Goal: Task Accomplishment & Management: Manage account settings

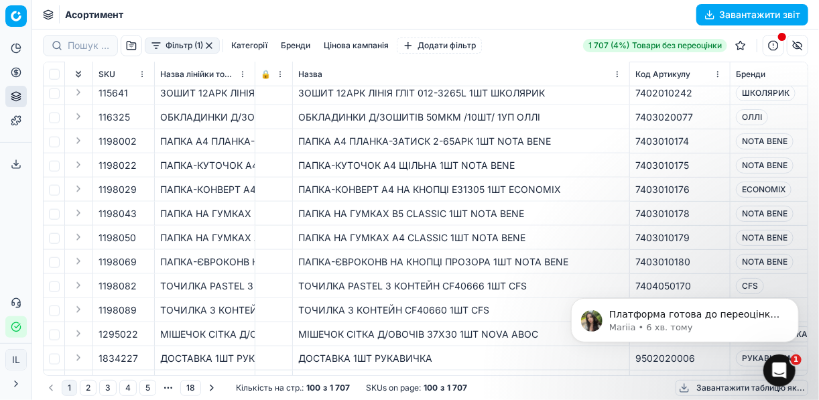
scroll to position [109, 0]
click at [662, 329] on p "Mariia • 7 хв. тому" at bounding box center [695, 327] width 173 height 12
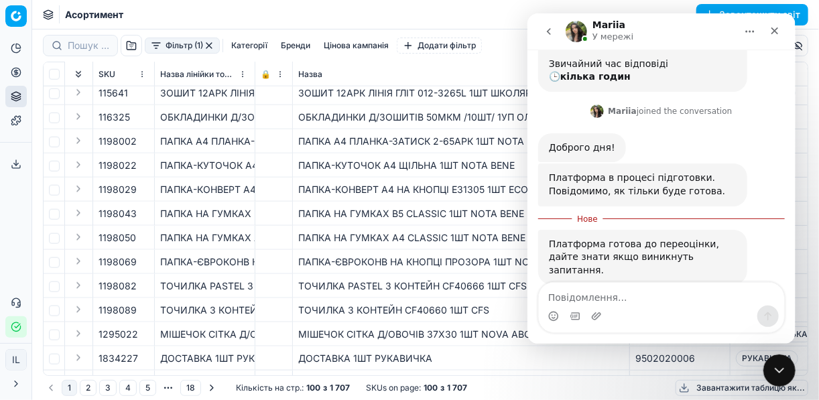
scroll to position [132, 0]
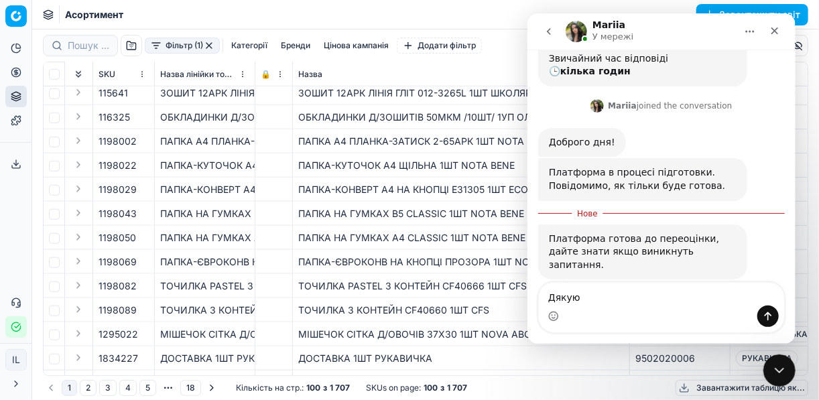
type textarea "Дякую"
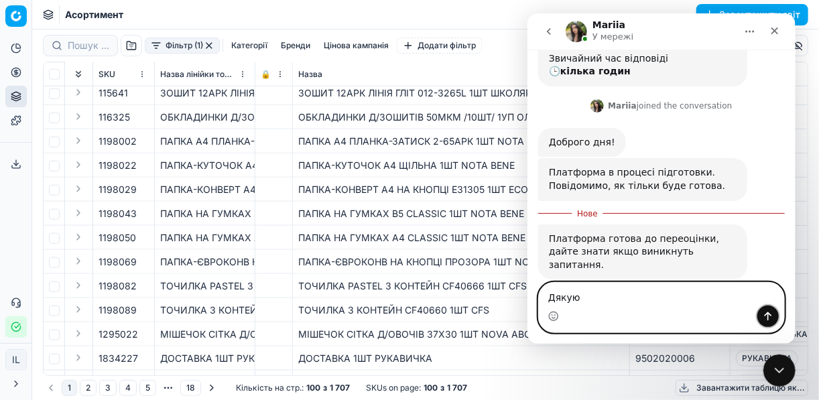
click at [769, 317] on icon "Надіслати повідомлення…" at bounding box center [767, 316] width 11 height 11
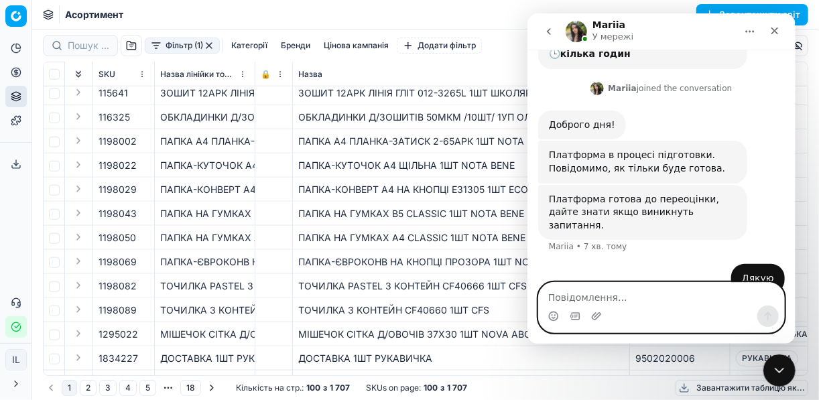
scroll to position [150, 0]
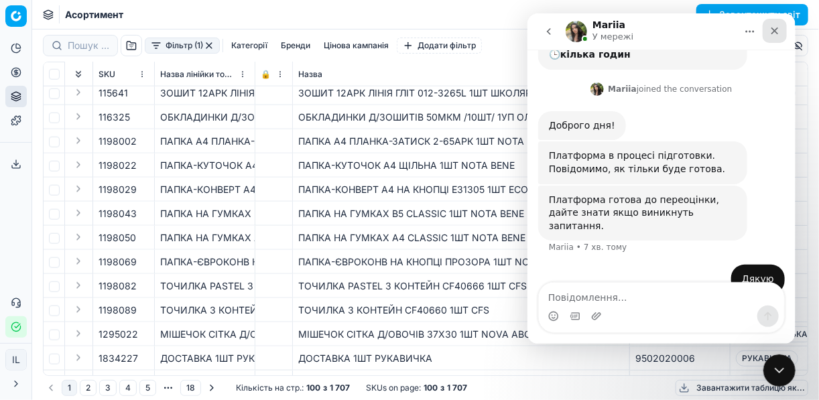
drag, startPoint x: 1299, startPoint y: 46, endPoint x: 772, endPoint y: 33, distance: 527.2
click at [772, 33] on icon "Закрити" at bounding box center [774, 30] width 11 height 11
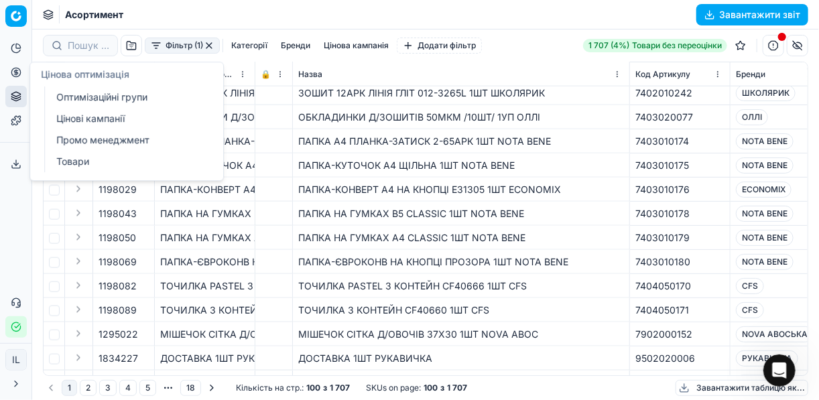
click at [13, 70] on icon at bounding box center [16, 72] width 11 height 11
click at [93, 98] on link "Оптимізаційні групи" at bounding box center [129, 97] width 156 height 19
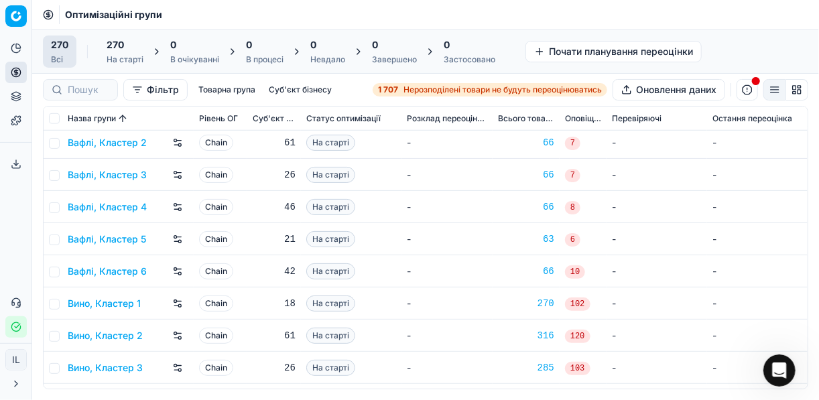
scroll to position [429, 0]
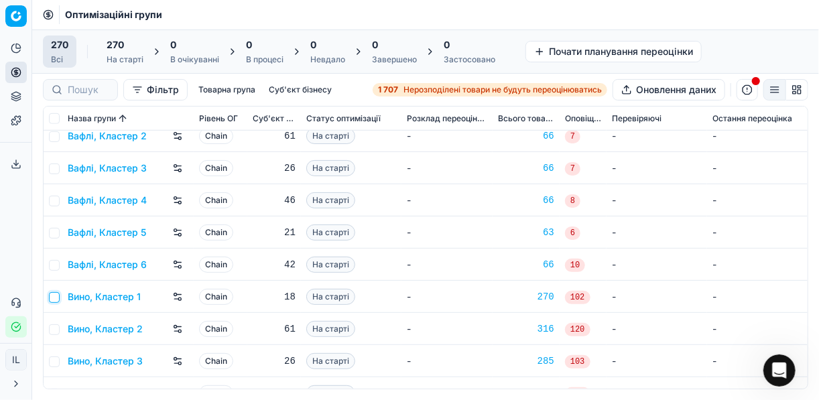
drag, startPoint x: 51, startPoint y: 300, endPoint x: 57, endPoint y: 306, distance: 8.5
click at [52, 300] on input "checkbox" at bounding box center [54, 297] width 11 height 11
checkbox input "true"
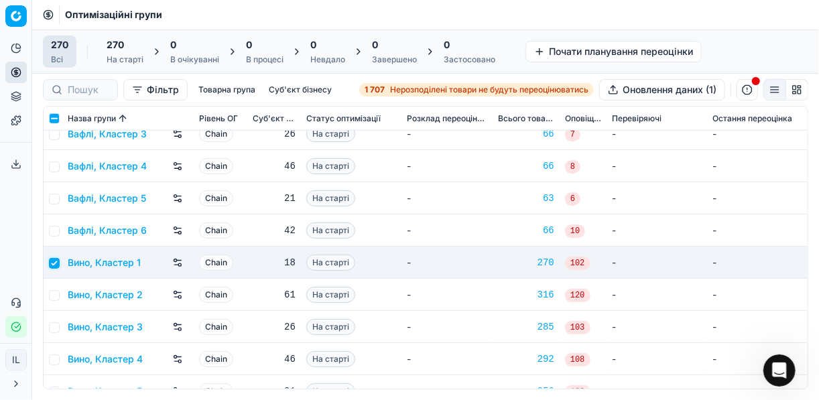
scroll to position [483, 0]
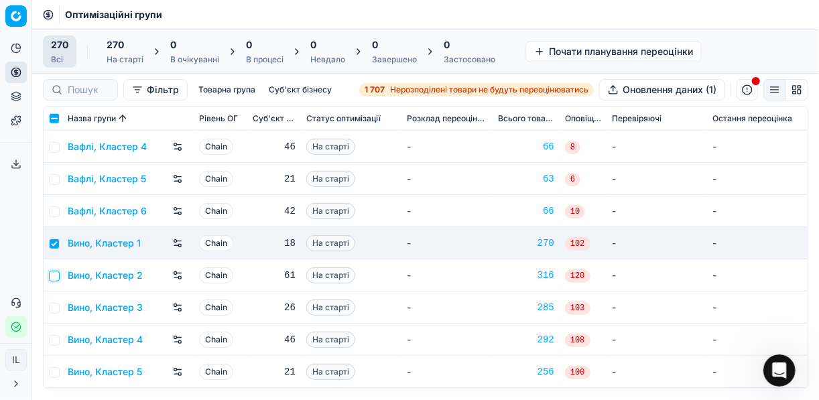
click at [56, 276] on input "checkbox" at bounding box center [54, 276] width 11 height 11
checkbox input "true"
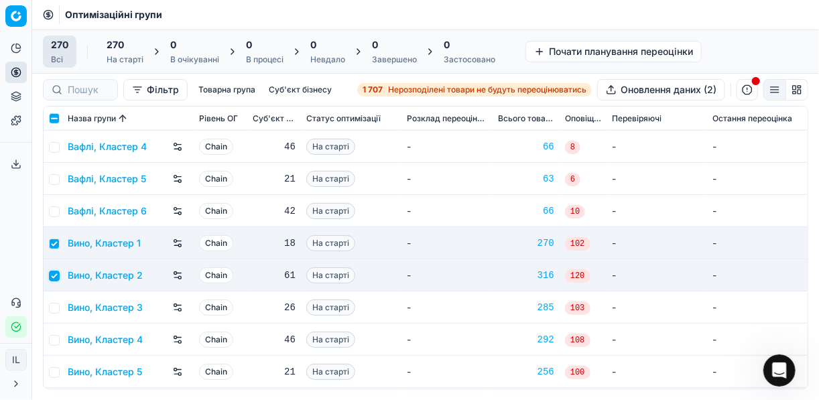
scroll to position [201, 0]
click at [57, 306] on input "checkbox" at bounding box center [54, 308] width 11 height 11
checkbox input "true"
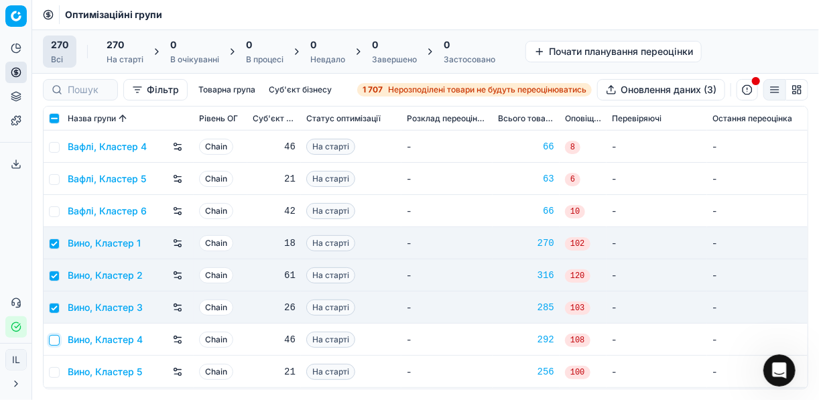
click at [54, 341] on input "checkbox" at bounding box center [54, 340] width 11 height 11
checkbox input "true"
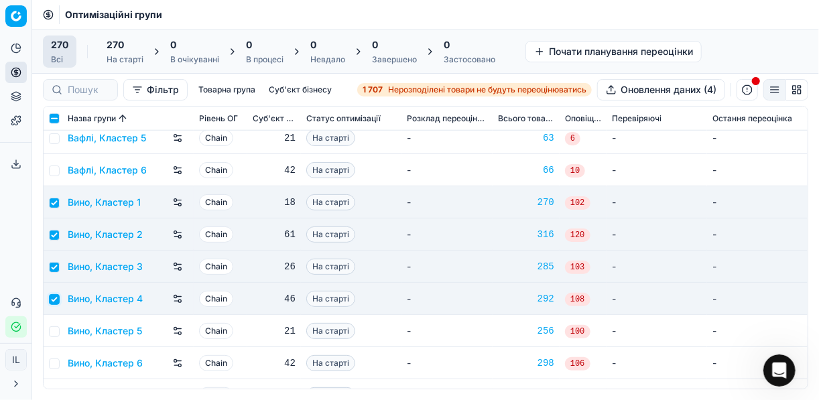
scroll to position [590, 0]
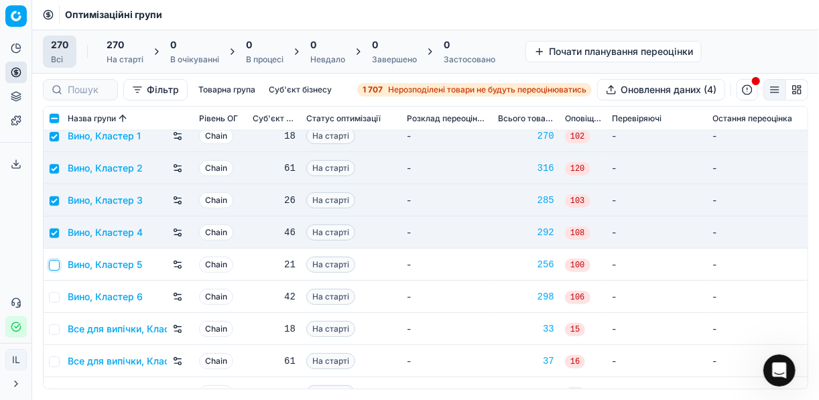
click at [56, 265] on input "checkbox" at bounding box center [54, 265] width 11 height 11
checkbox input "true"
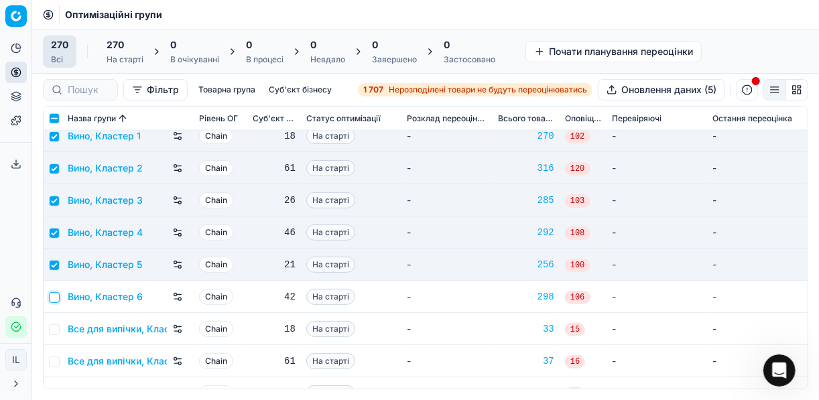
click at [52, 300] on input "checkbox" at bounding box center [54, 297] width 11 height 11
checkbox input "true"
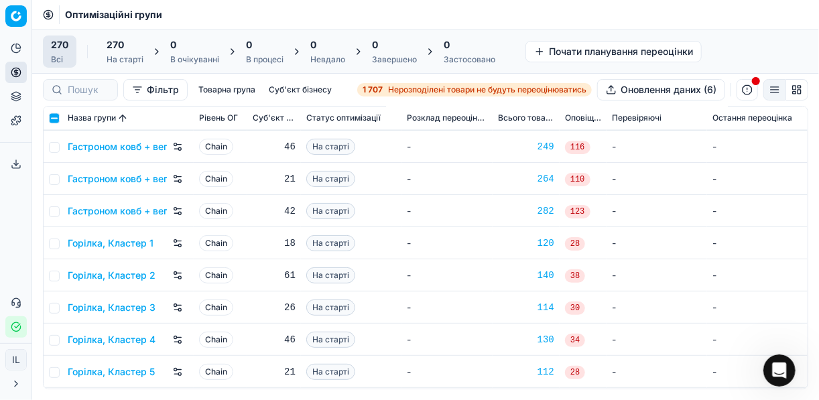
scroll to position [1073, 0]
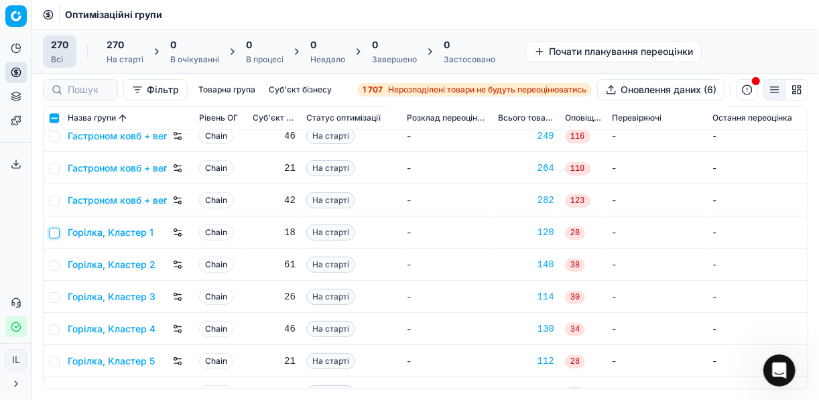
click at [55, 231] on input "checkbox" at bounding box center [54, 233] width 11 height 11
checkbox input "true"
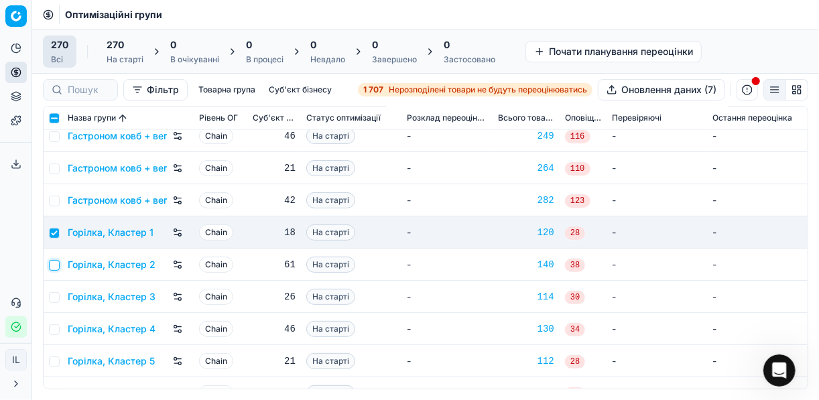
click at [58, 264] on input "checkbox" at bounding box center [54, 265] width 11 height 11
checkbox input "true"
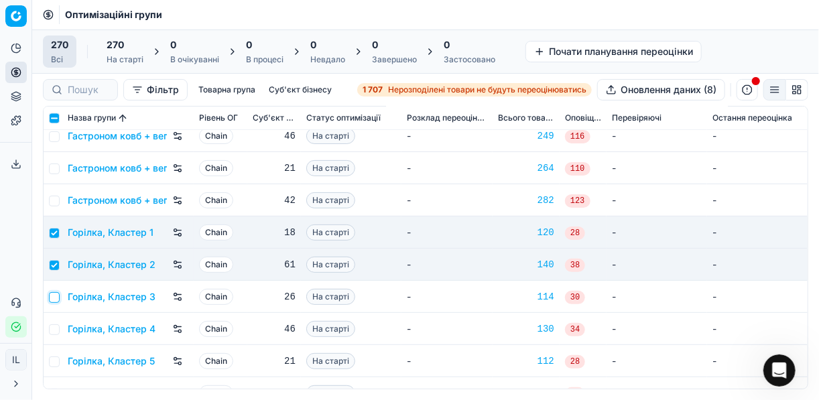
click at [54, 296] on input "checkbox" at bounding box center [54, 297] width 11 height 11
checkbox input "true"
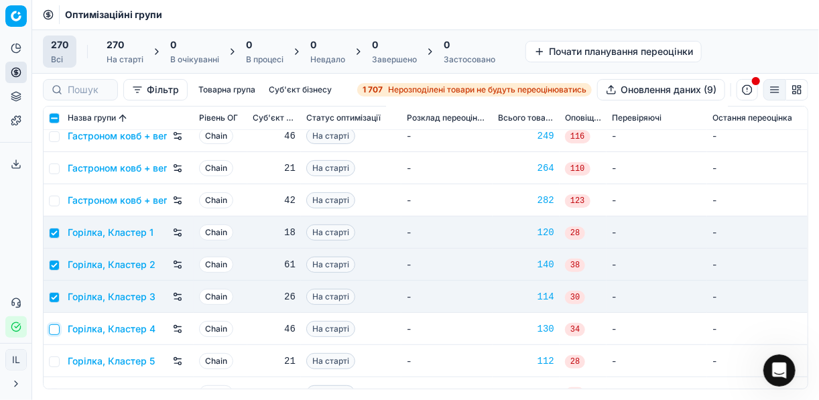
click at [56, 331] on input "checkbox" at bounding box center [54, 330] width 11 height 11
checkbox input "true"
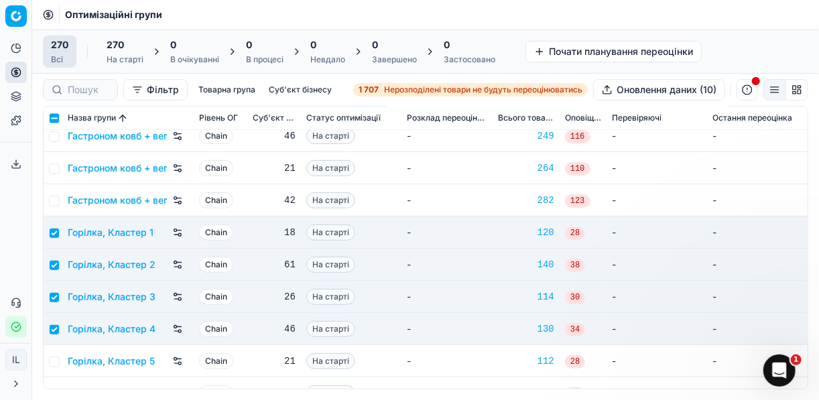
click at [59, 361] on td at bounding box center [53, 361] width 19 height 32
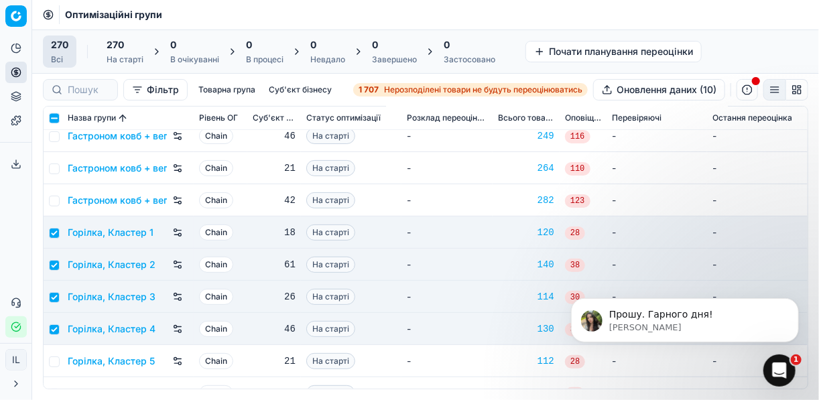
scroll to position [190, 0]
click at [49, 360] on input "checkbox" at bounding box center [54, 362] width 11 height 11
checkbox input "true"
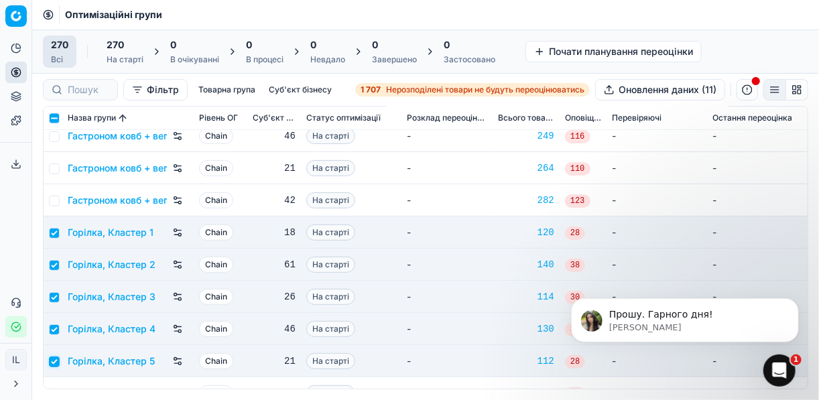
scroll to position [1180, 0]
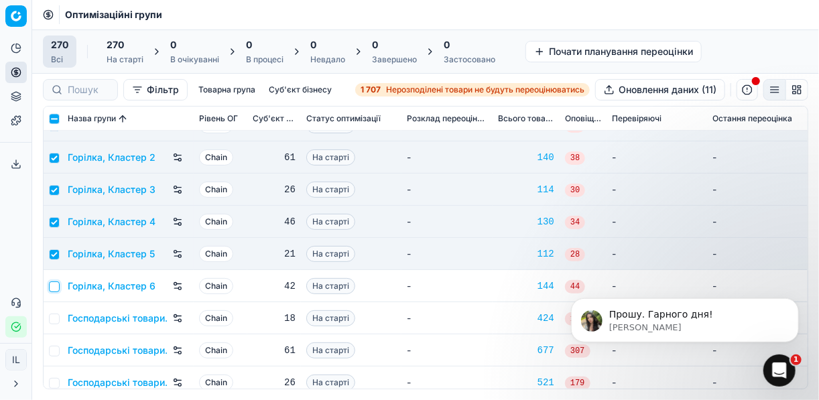
click at [51, 288] on input "checkbox" at bounding box center [54, 287] width 11 height 11
checkbox input "true"
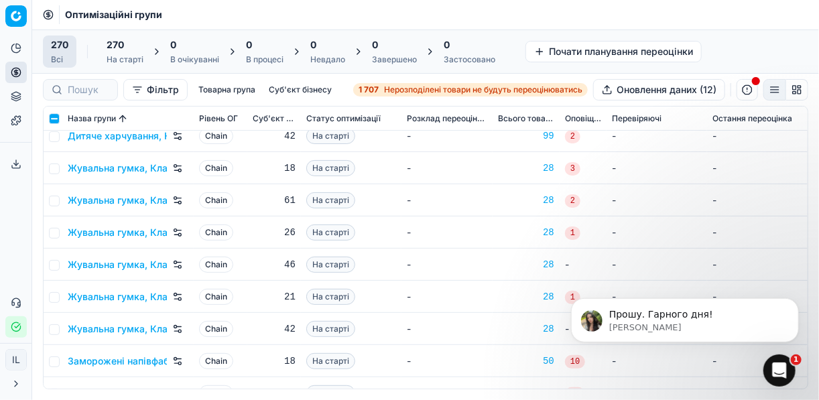
scroll to position [1770, 0]
